Goal: Find specific fact: Find specific fact

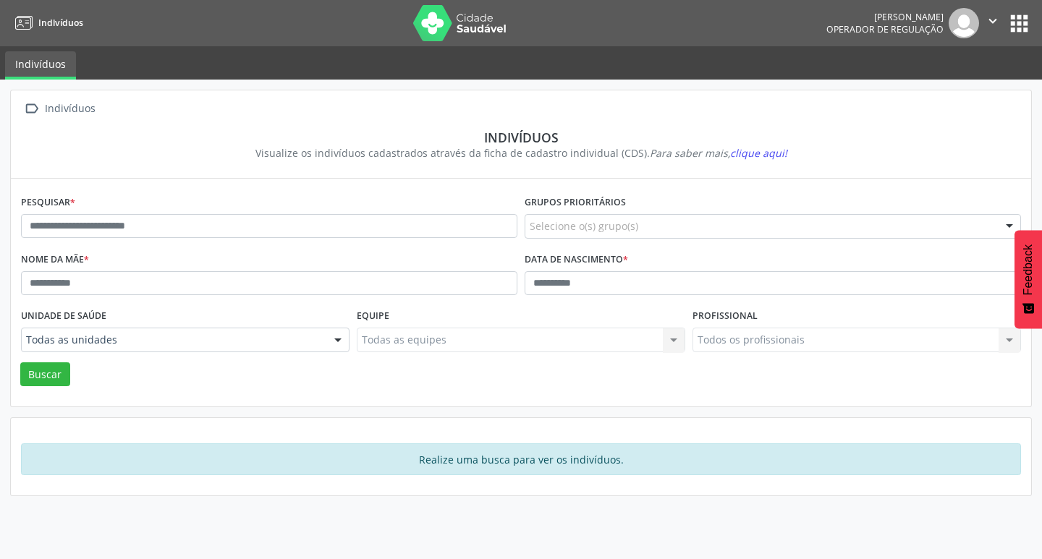
click at [1003, 23] on button "" at bounding box center [992, 23] width 27 height 30
click at [1026, 23] on button "apps" at bounding box center [1018, 23] width 25 height 25
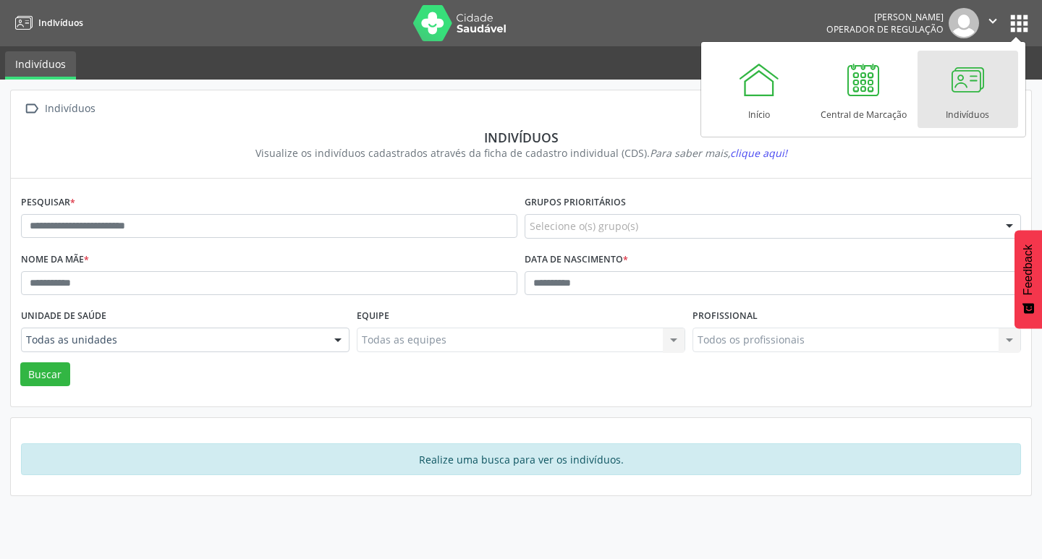
click at [950, 93] on div at bounding box center [967, 79] width 43 height 43
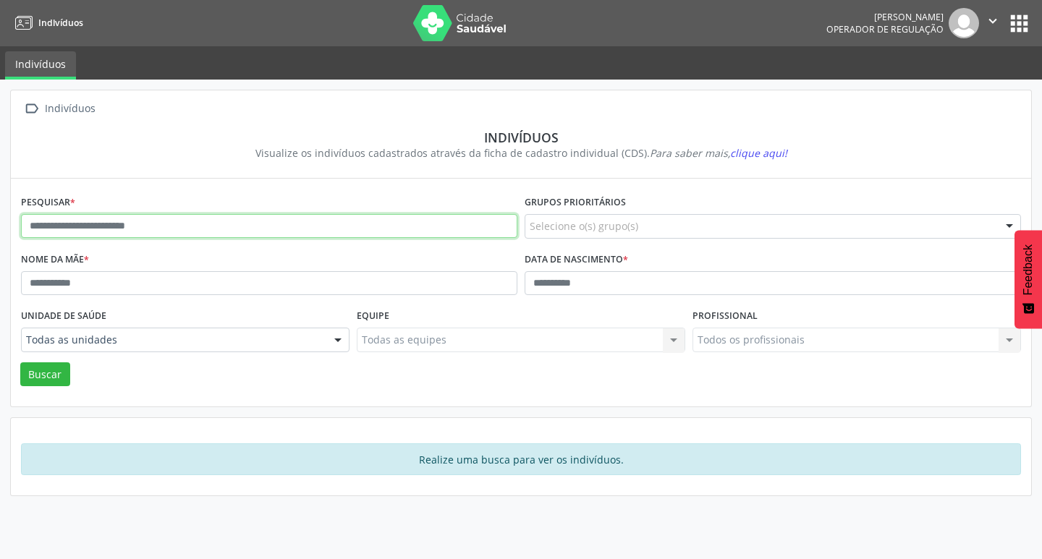
click at [141, 224] on input "text" at bounding box center [269, 226] width 496 height 25
type input "**********"
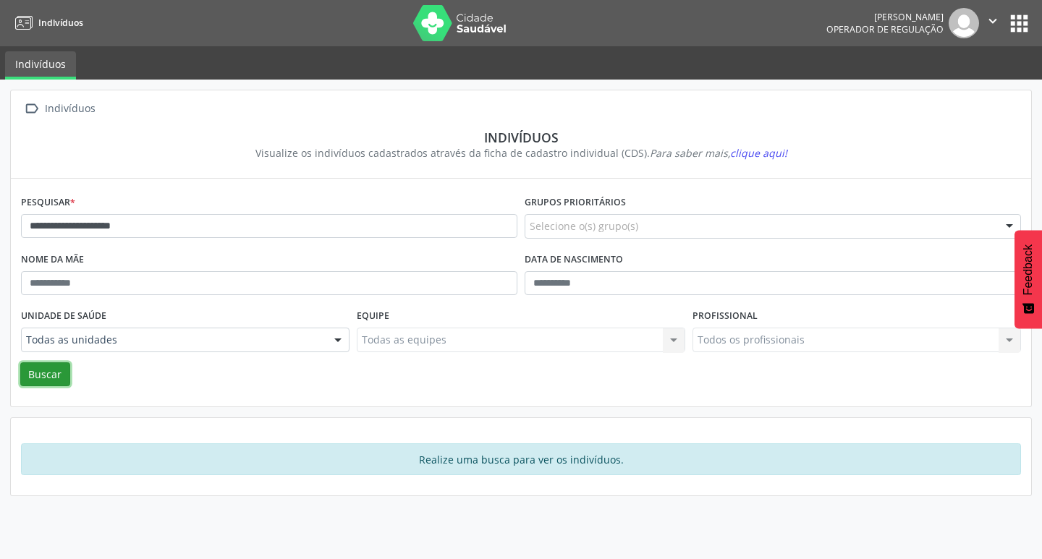
click at [43, 378] on button "Buscar" at bounding box center [45, 374] width 50 height 25
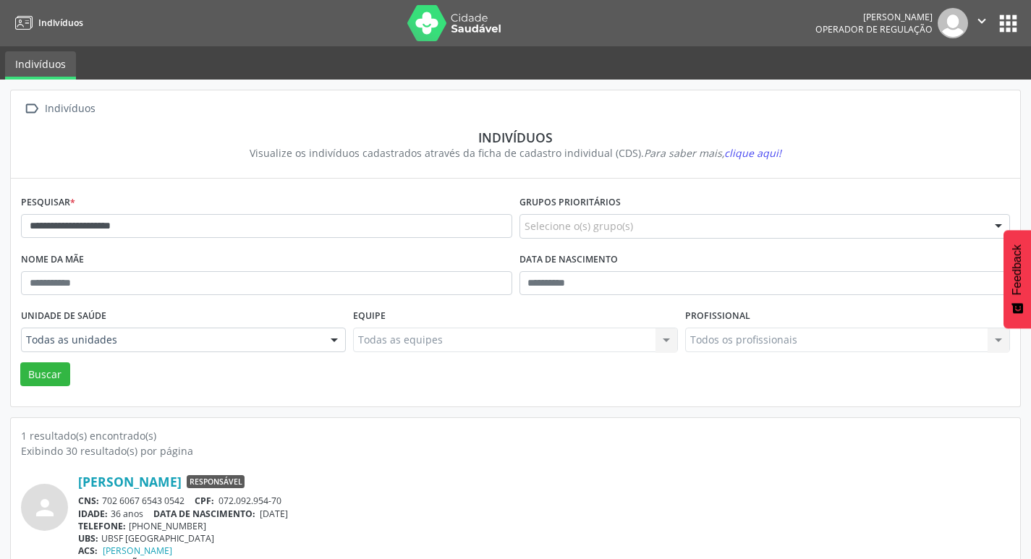
scroll to position [31, 0]
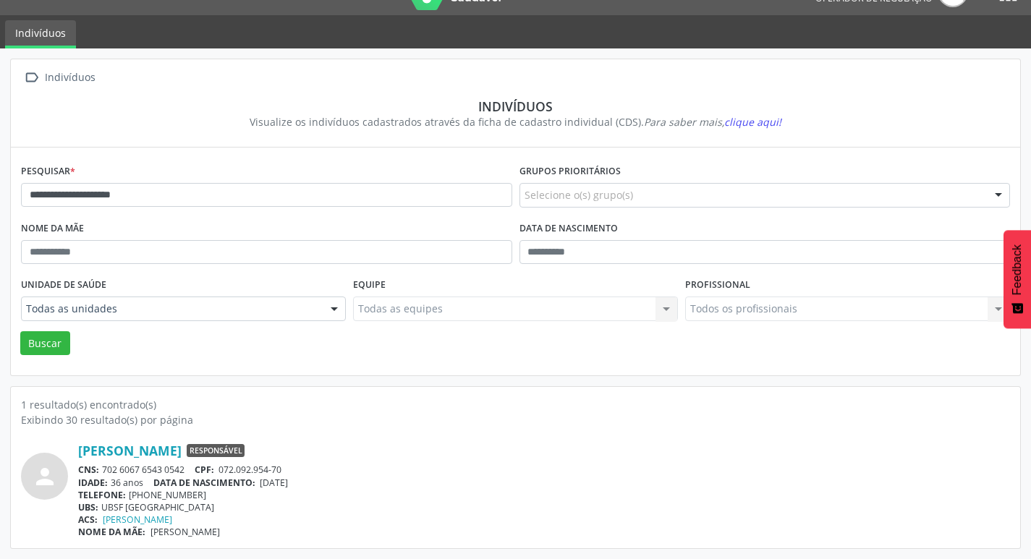
drag, startPoint x: 104, startPoint y: 471, endPoint x: 190, endPoint y: 463, distance: 85.7
click at [190, 463] on div "[PERSON_NAME] Responsável CNS: 702 6067 6543 0542 CPF: 072.092.954-70 IDADE: 36…" at bounding box center [544, 490] width 932 height 95
copy div "702 6067 6543 0542"
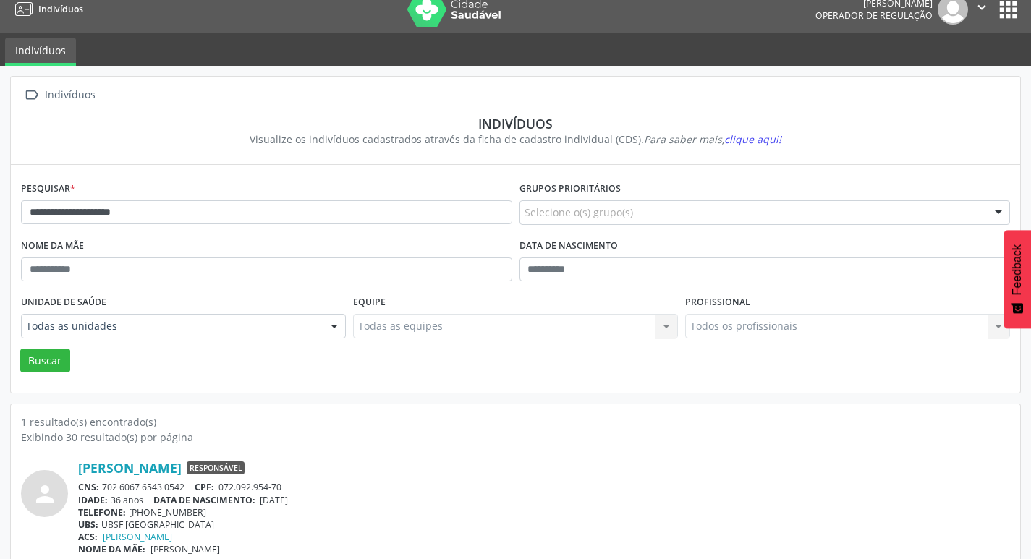
scroll to position [0, 0]
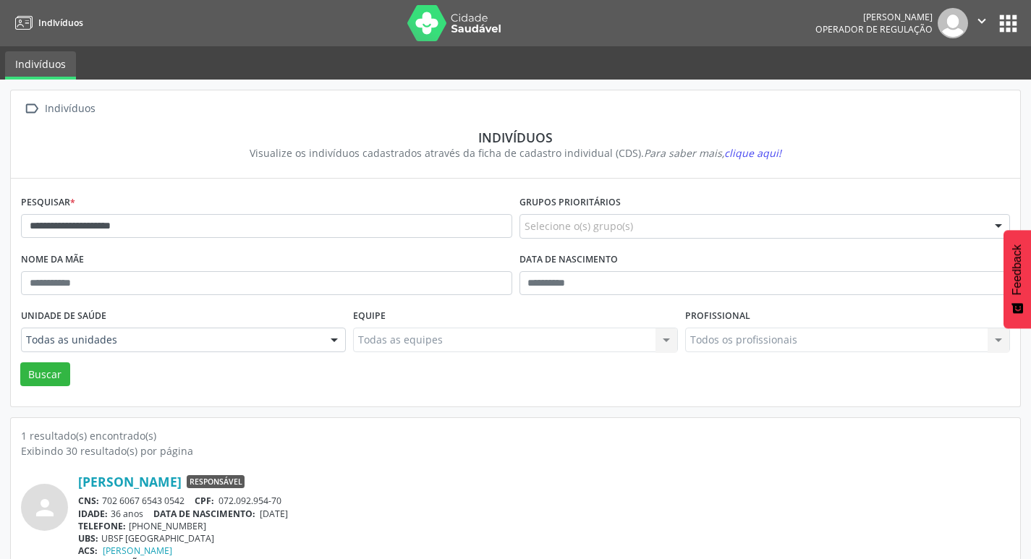
click at [1008, 32] on button "apps" at bounding box center [1007, 23] width 25 height 25
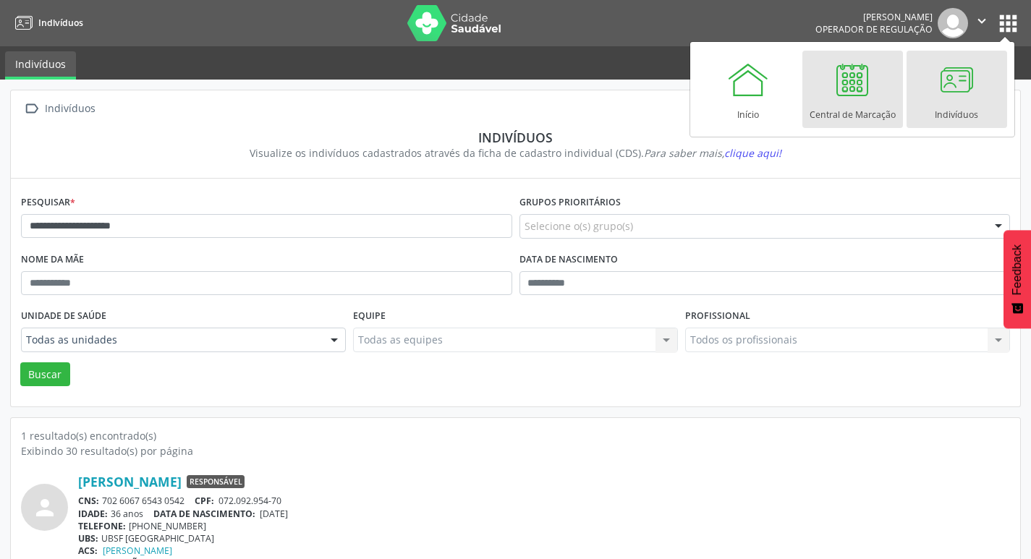
click at [880, 90] on link "Central de Marcação" at bounding box center [852, 89] width 101 height 77
